Goal: Transaction & Acquisition: Purchase product/service

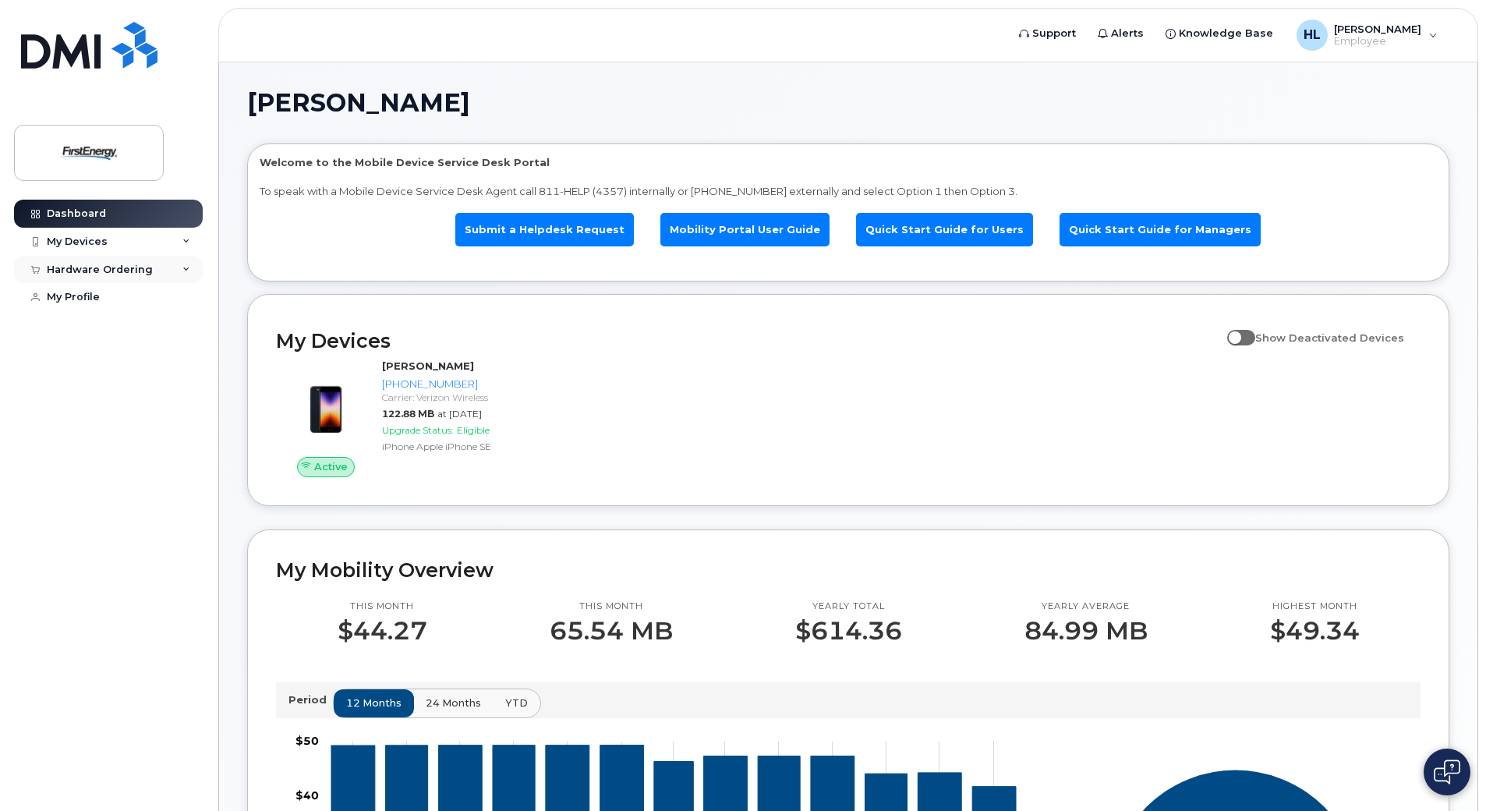
click at [161, 270] on div "Hardware Ordering" at bounding box center [108, 270] width 189 height 28
click at [93, 236] on div "My Devices" at bounding box center [77, 242] width 61 height 12
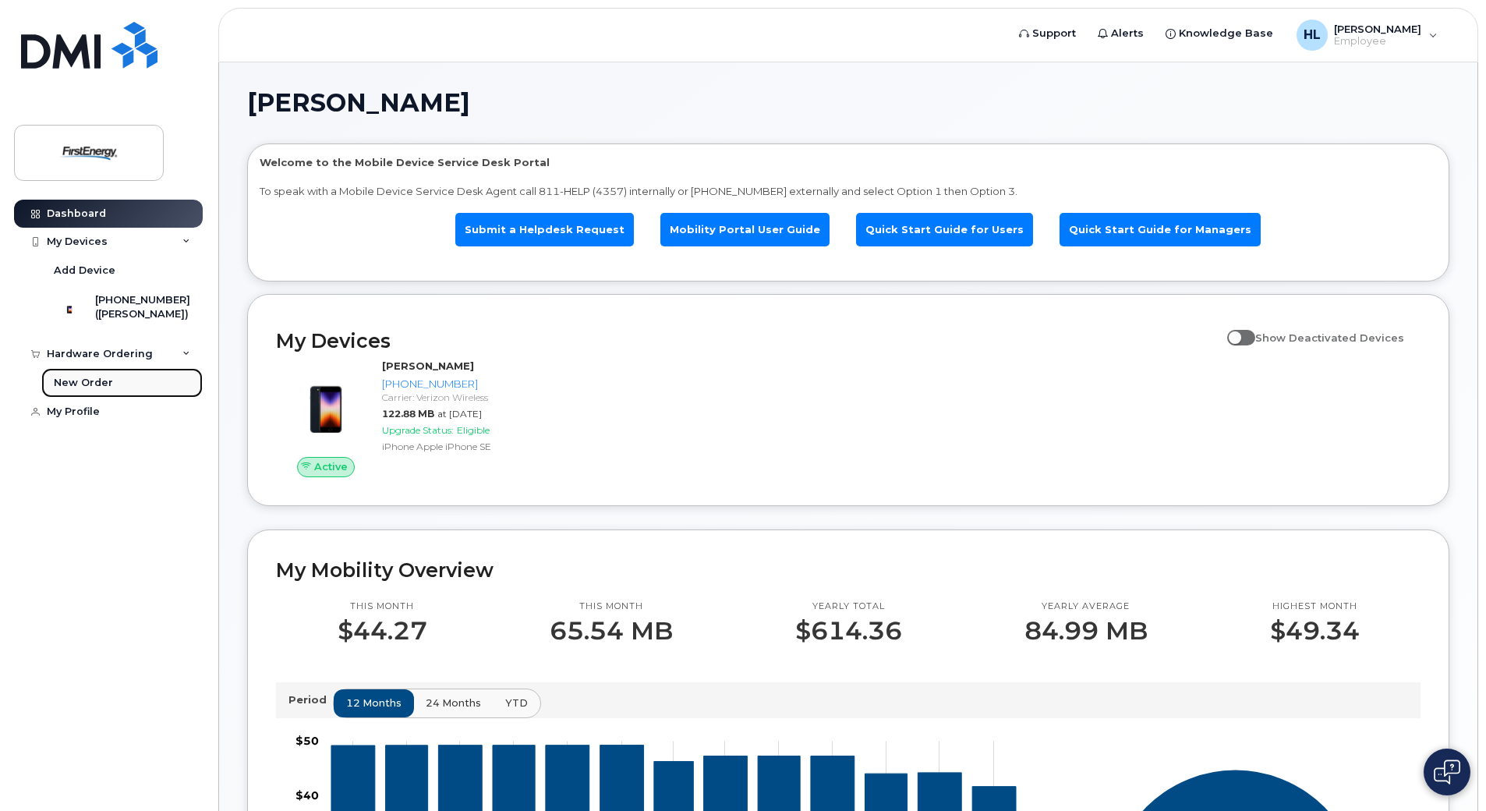
click at [96, 390] on div "New Order" at bounding box center [83, 383] width 59 height 14
